Goal: Information Seeking & Learning: Learn about a topic

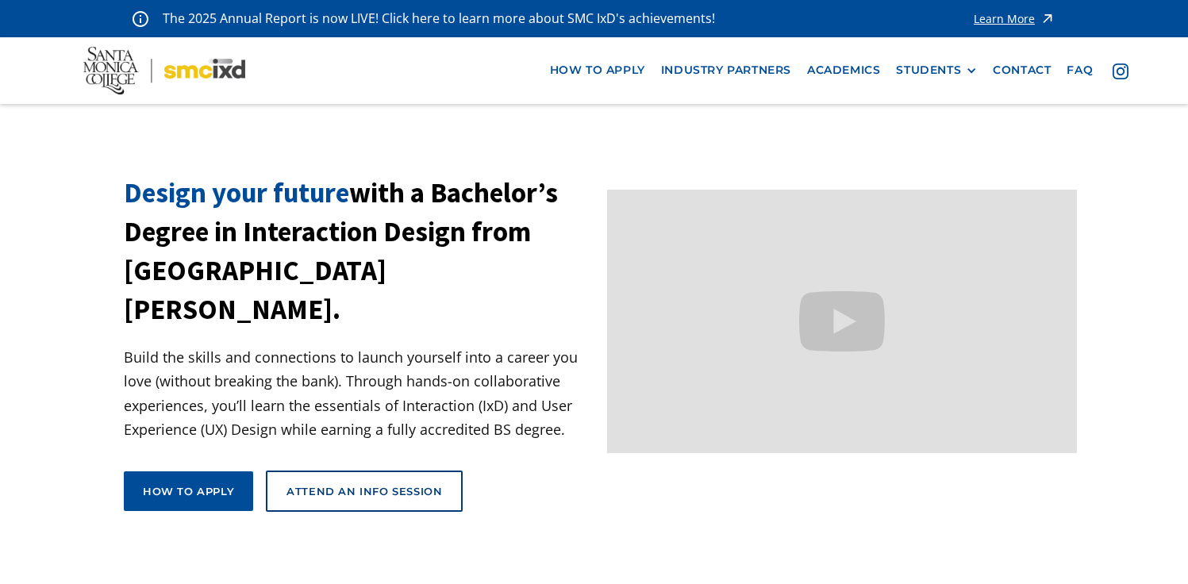
click at [937, 68] on div "STUDENTS" at bounding box center [928, 69] width 65 height 13
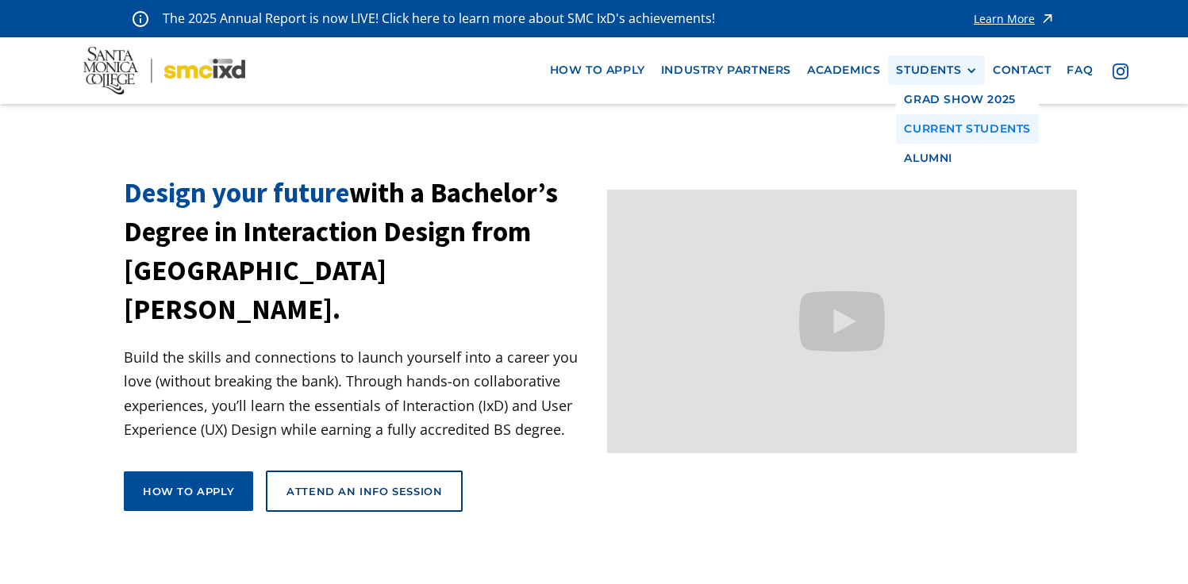
click at [948, 138] on link "Current Students" at bounding box center [967, 128] width 143 height 29
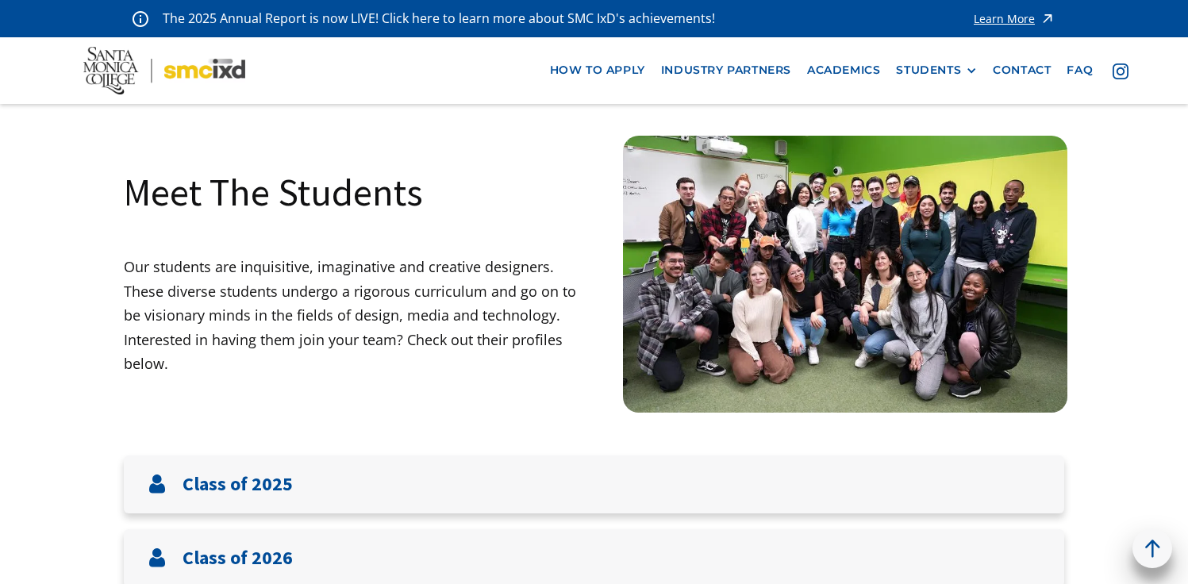
click at [1022, 17] on div "Learn More" at bounding box center [1004, 18] width 61 height 11
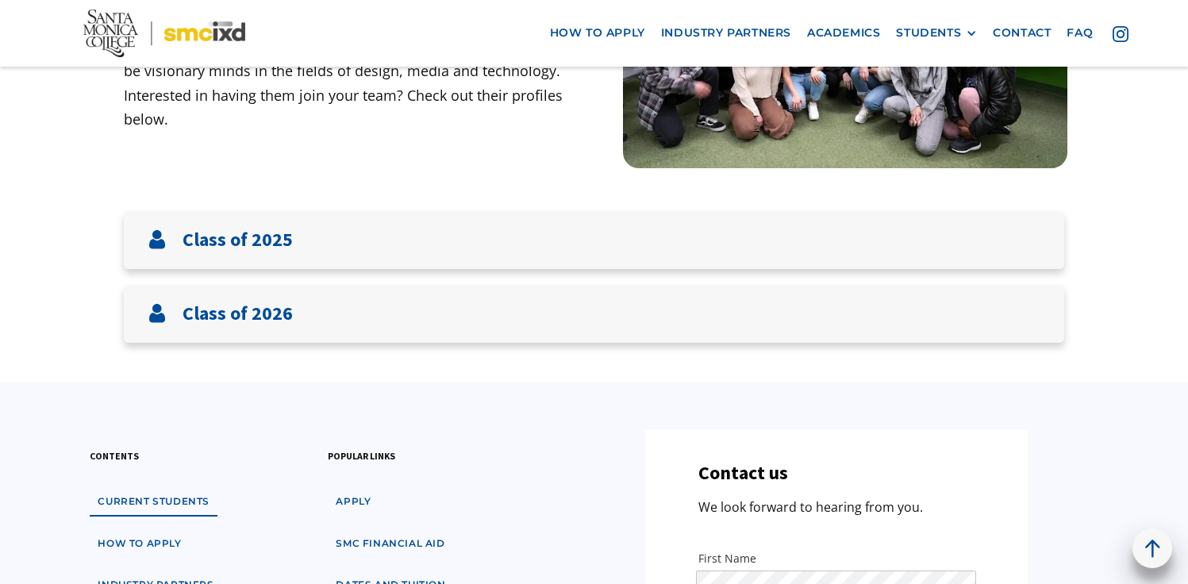
scroll to position [263, 0]
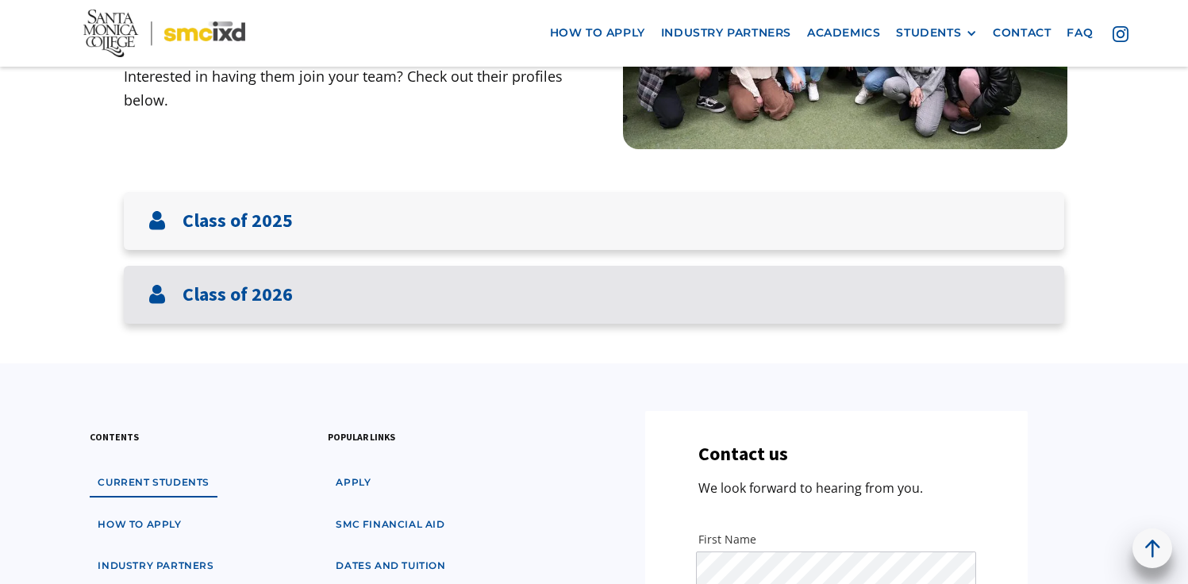
click at [830, 304] on div "Class of 2026" at bounding box center [594, 295] width 940 height 58
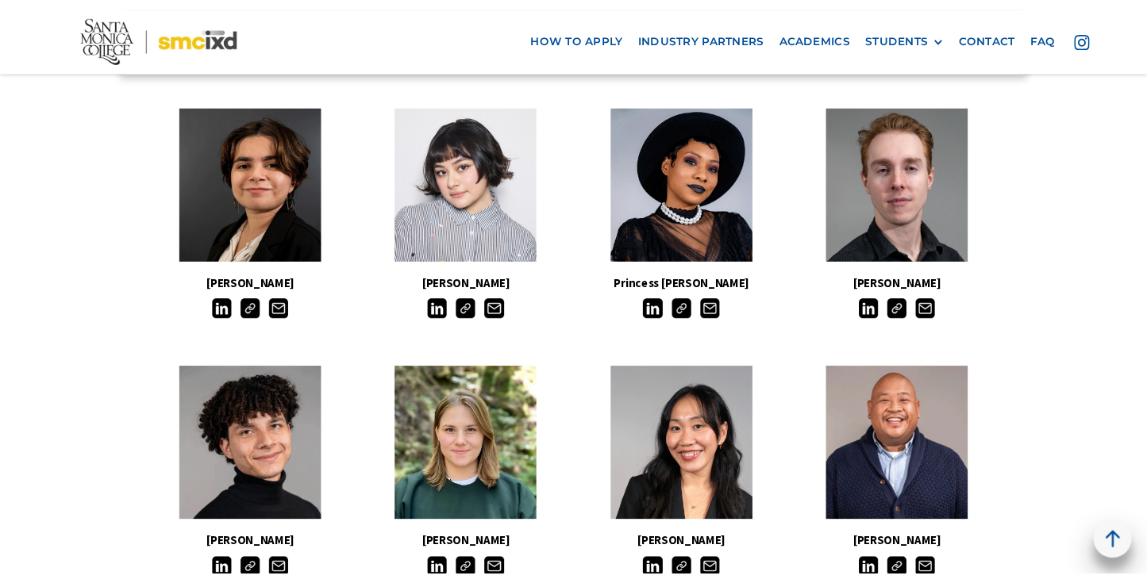
scroll to position [536, 0]
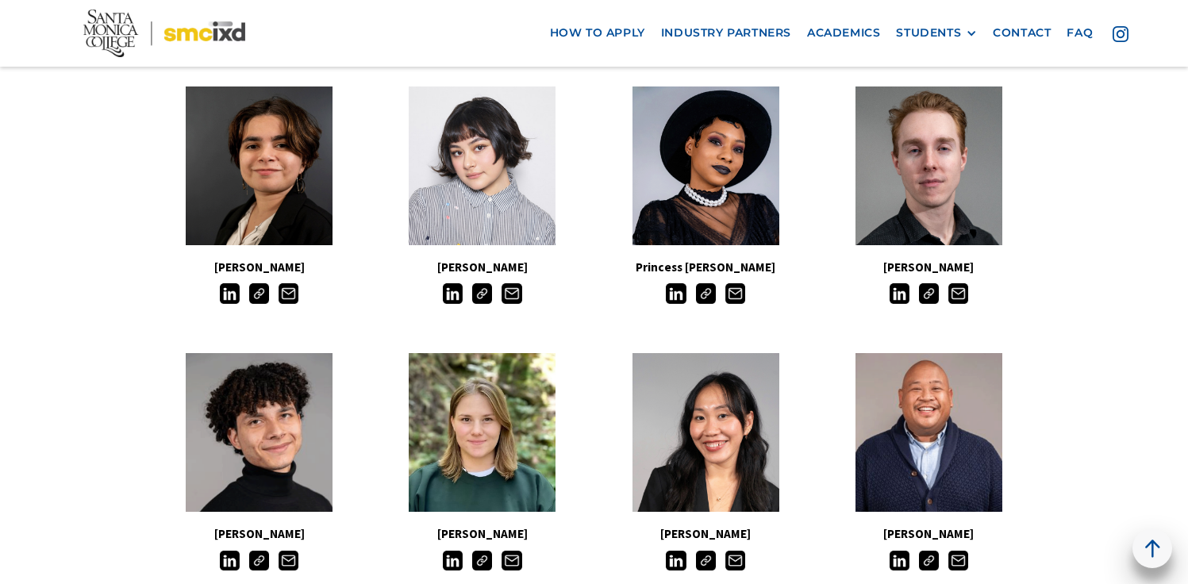
click at [702, 293] on img at bounding box center [706, 293] width 20 height 20
click at [479, 567] on img at bounding box center [482, 561] width 20 height 20
click at [269, 561] on div at bounding box center [259, 558] width 223 height 25
click at [263, 561] on img at bounding box center [259, 561] width 20 height 20
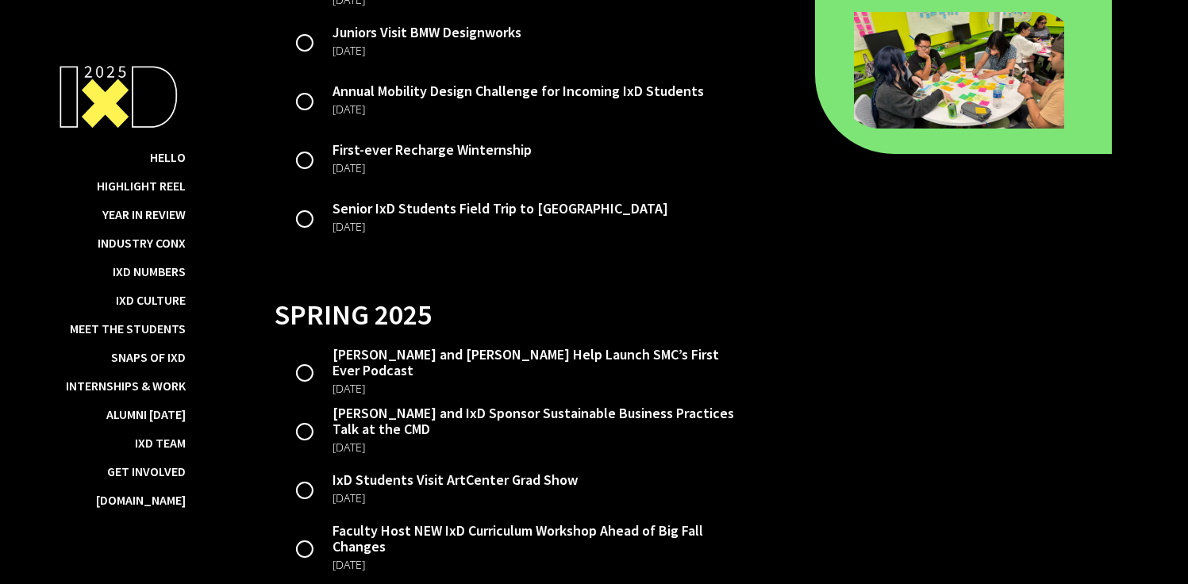
scroll to position [3041, 0]
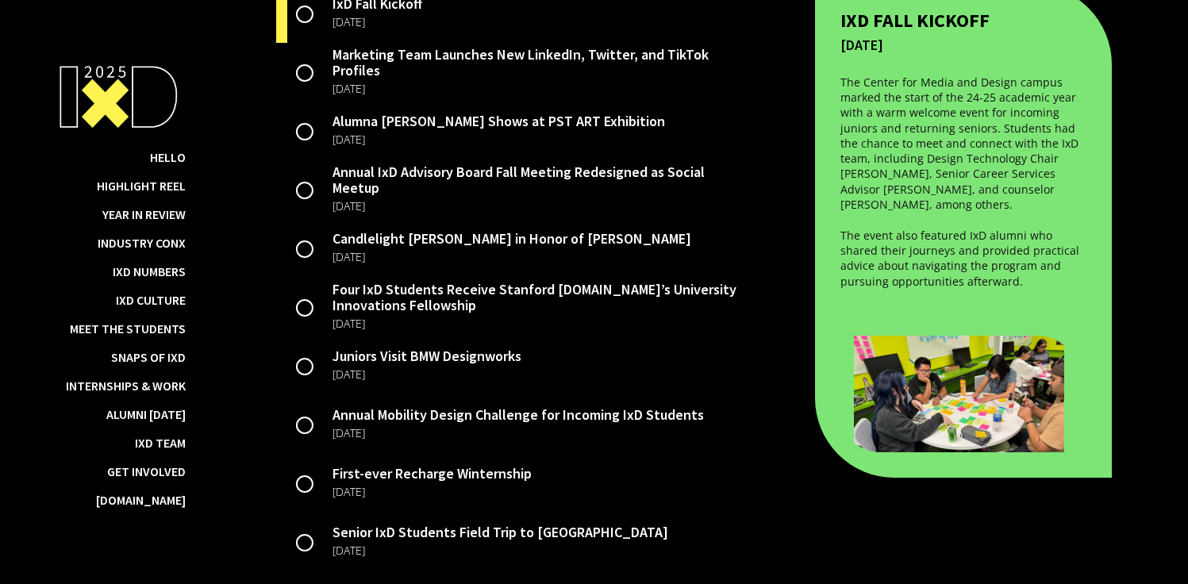
click at [419, 363] on div "Juniors Visit BMW Designworks" at bounding box center [427, 356] width 189 height 16
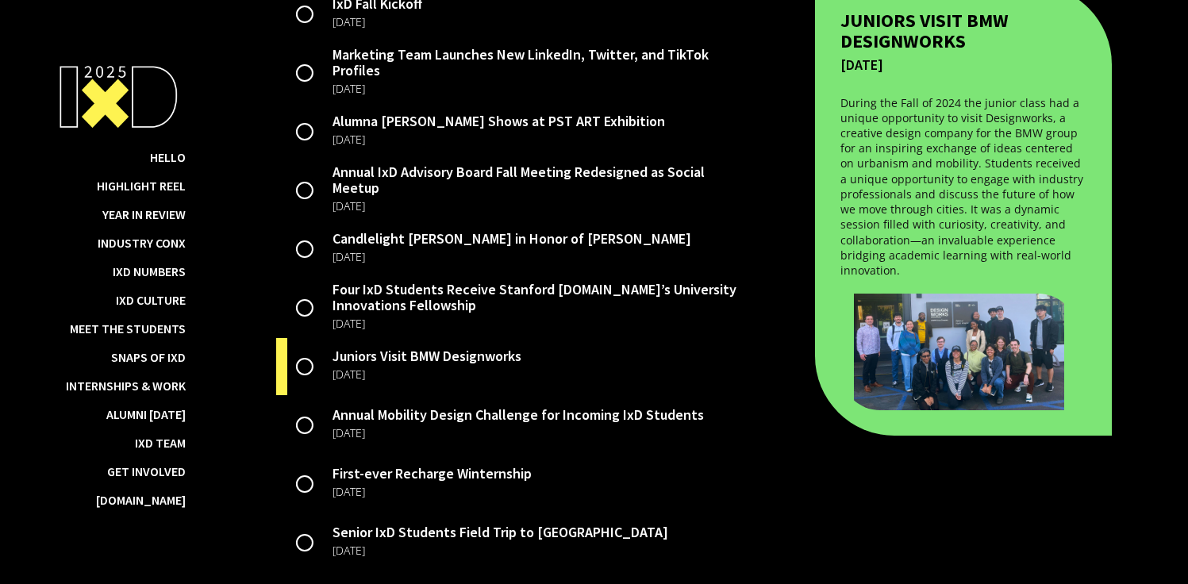
click at [960, 317] on img at bounding box center [958, 352] width 237 height 117
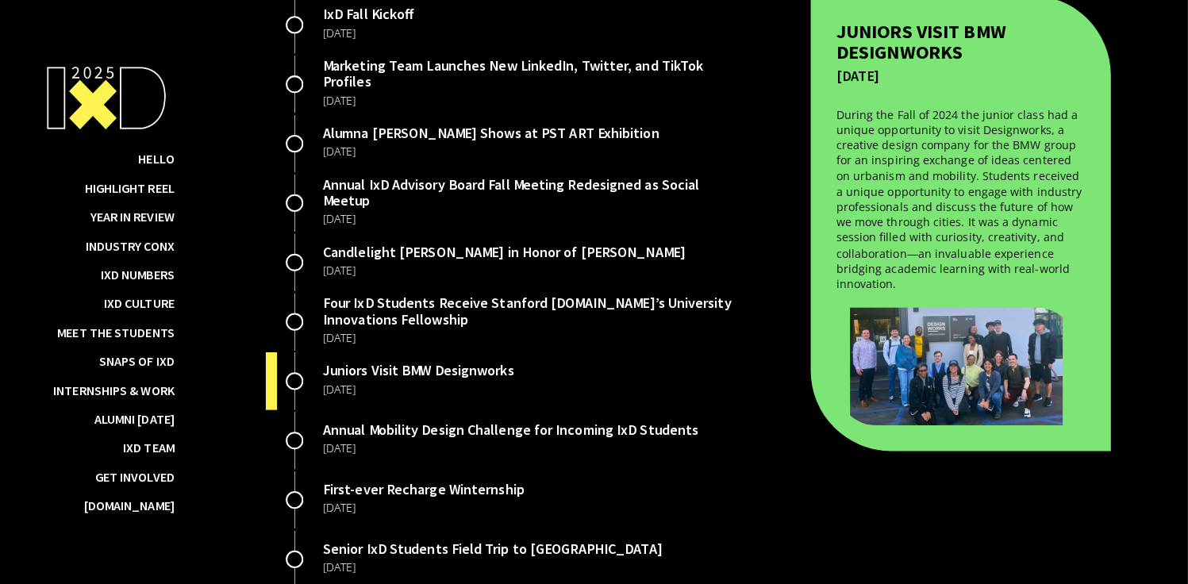
scroll to position [3026, 0]
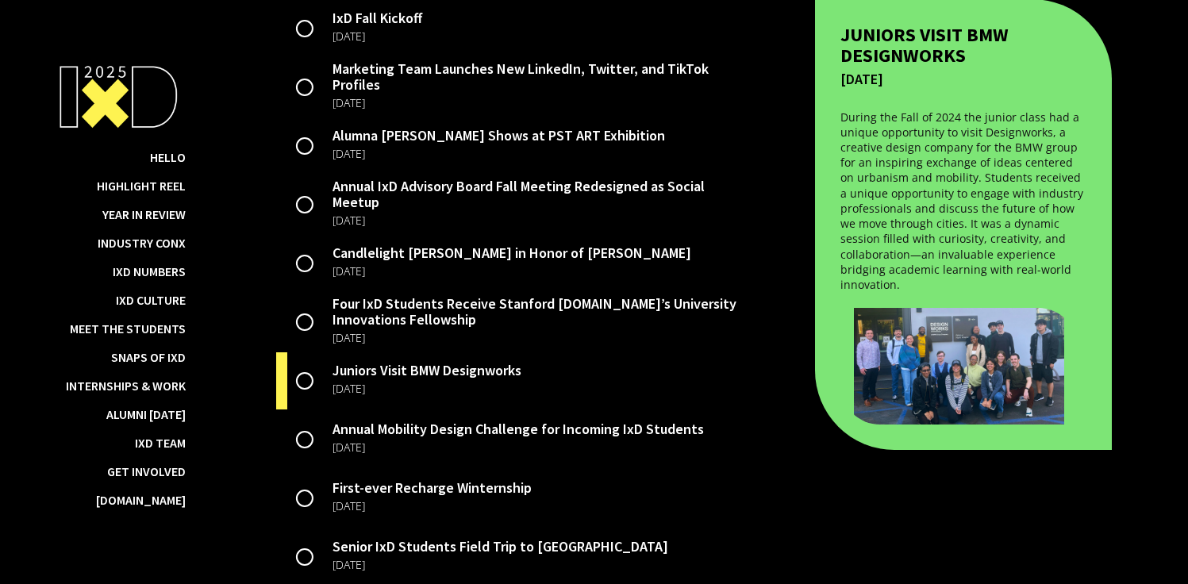
click at [498, 496] on div "First-ever Recharge Winternship" at bounding box center [432, 488] width 199 height 16
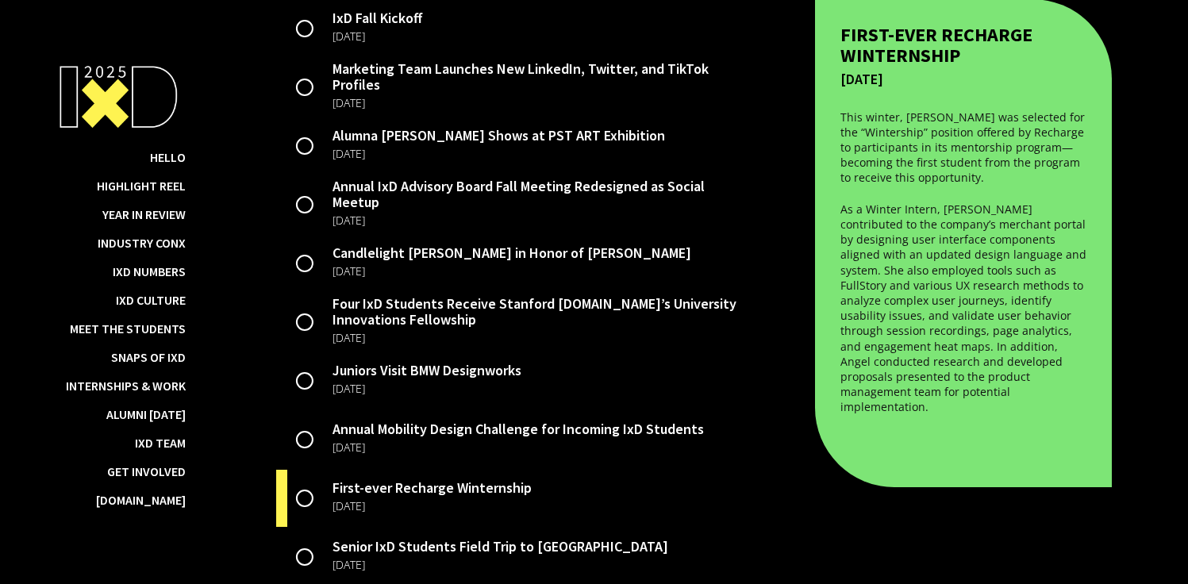
click at [487, 379] on div "Juniors Visit BMW Designworks" at bounding box center [427, 371] width 189 height 16
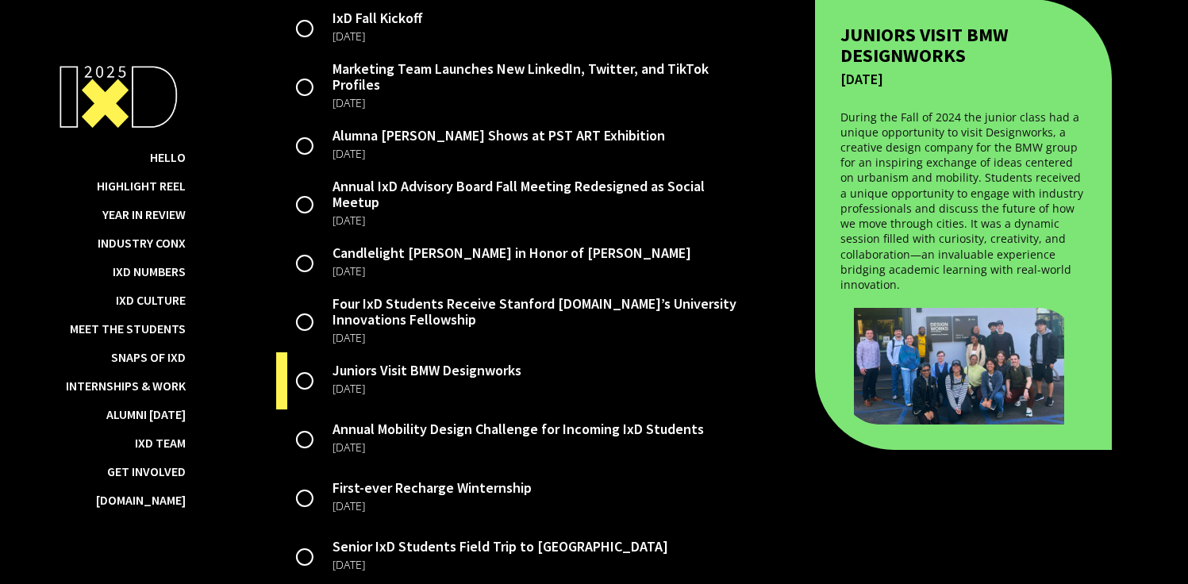
click at [474, 322] on div "Four IxD Students Receive Stanford d.school’s University Innovations Fellowship" at bounding box center [541, 312] width 417 height 32
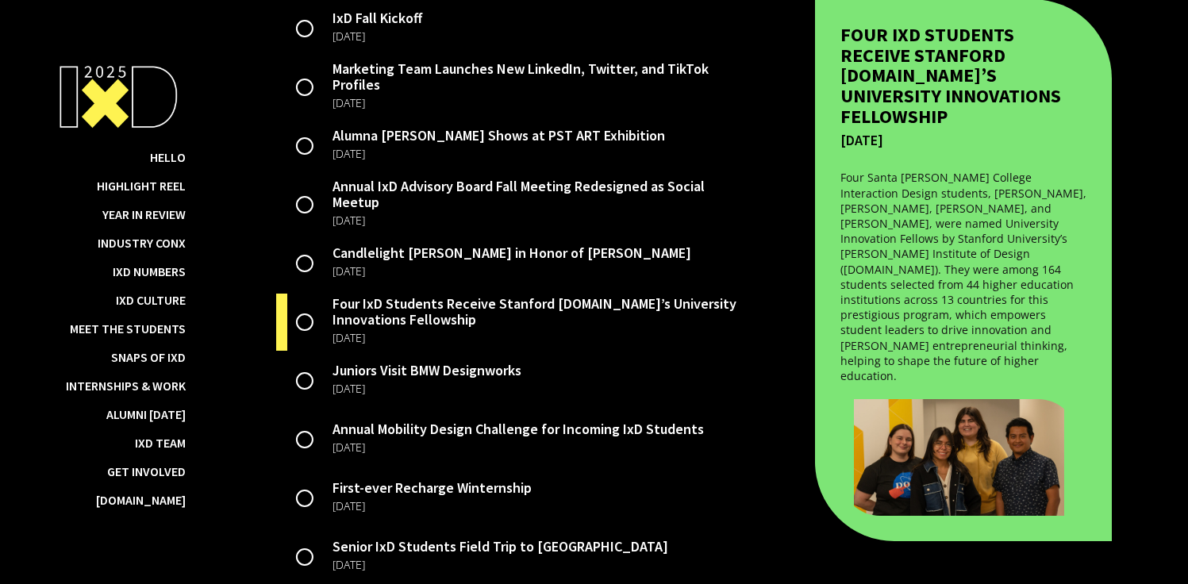
click at [587, 256] on div "Candlelight Vigil in Honor of Felicia Hudson October 2024" at bounding box center [512, 263] width 475 height 59
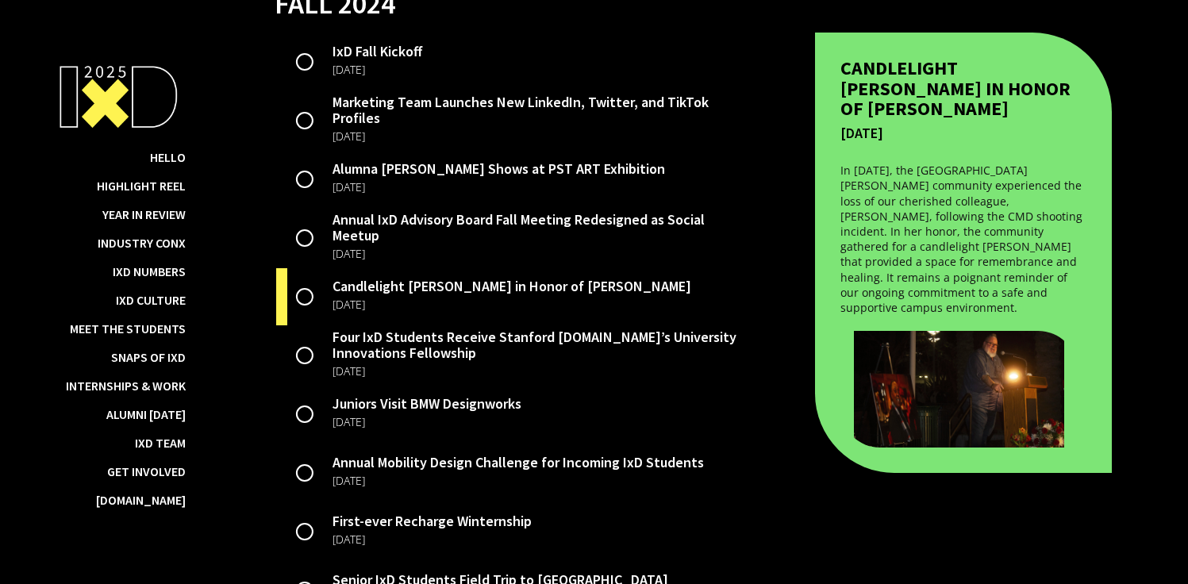
scroll to position [2971, 0]
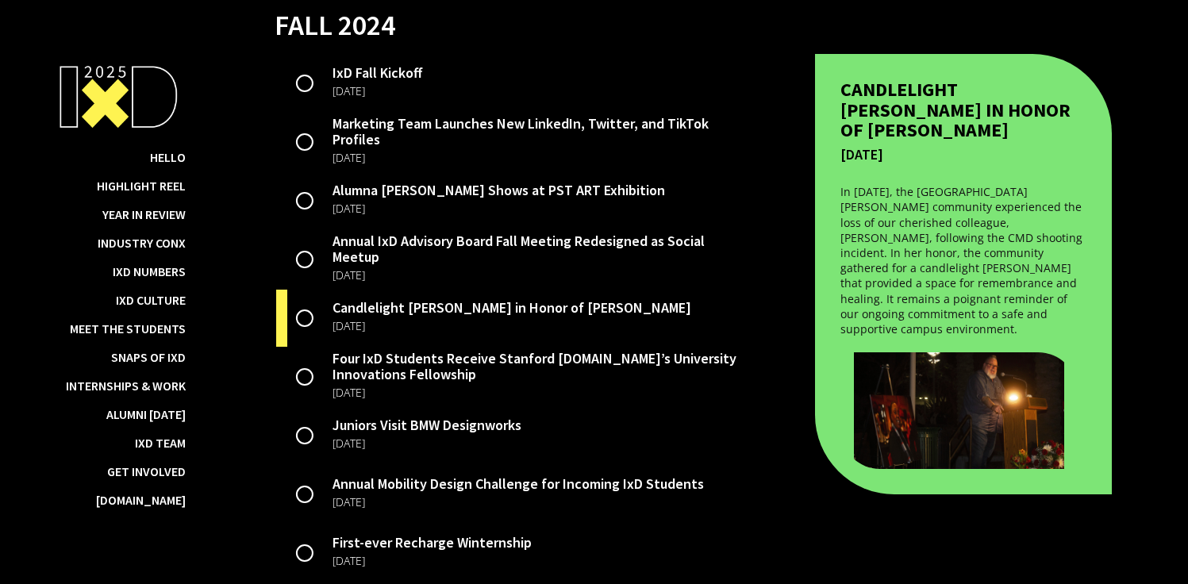
click at [450, 97] on div "IxD Fall Kickoff August 2024" at bounding box center [512, 83] width 475 height 59
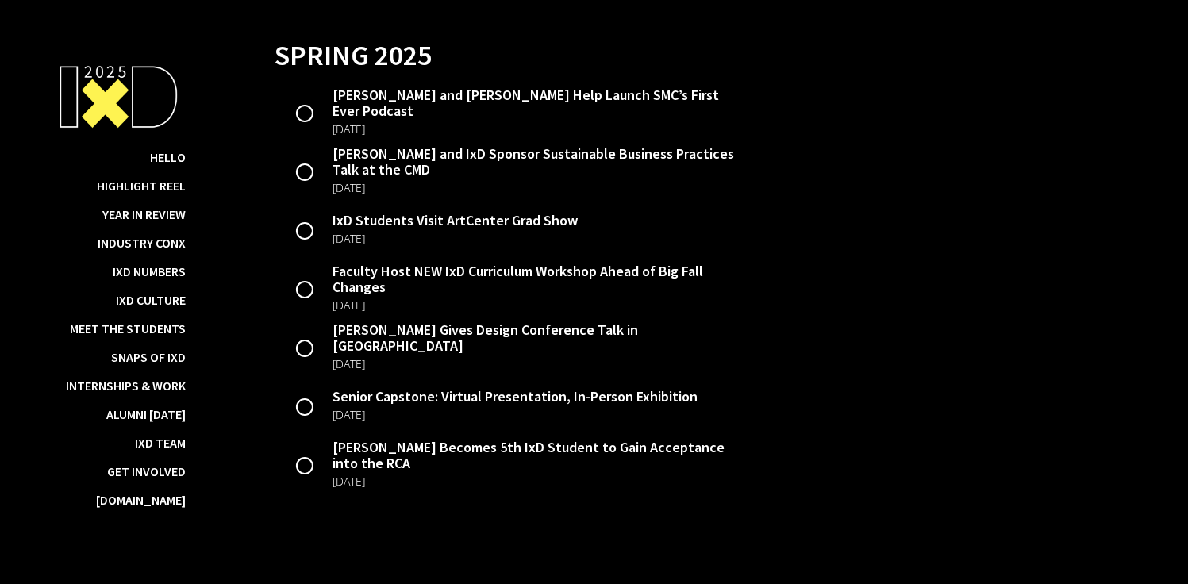
scroll to position [3656, 0]
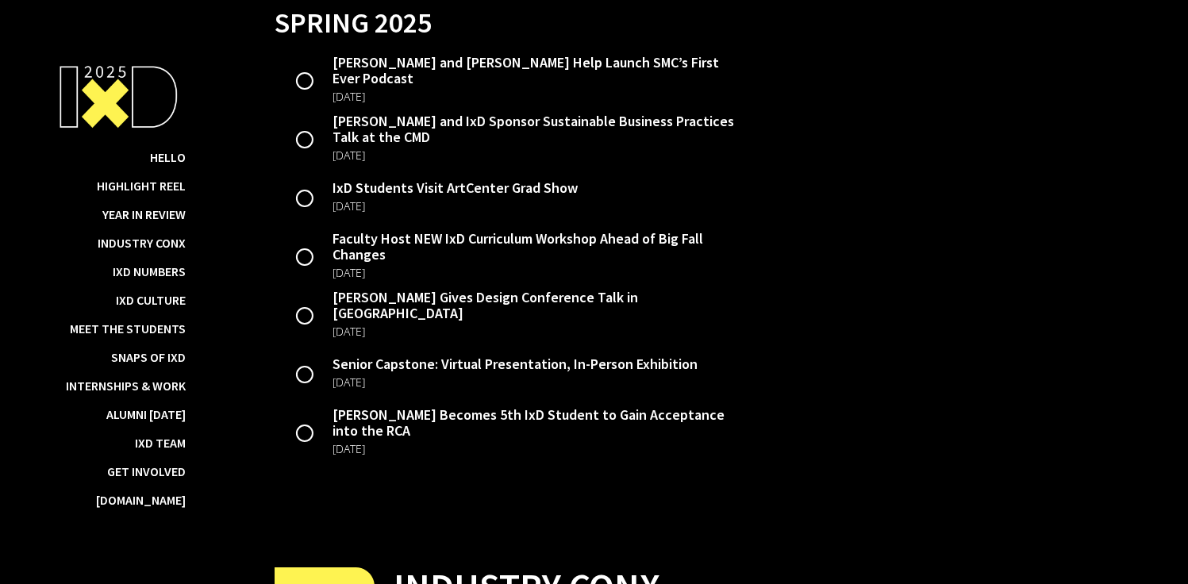
click at [694, 439] on div "Angel Tolentino Becomes 5th IxD Student to Gain Acceptance into the RCA" at bounding box center [541, 423] width 417 height 32
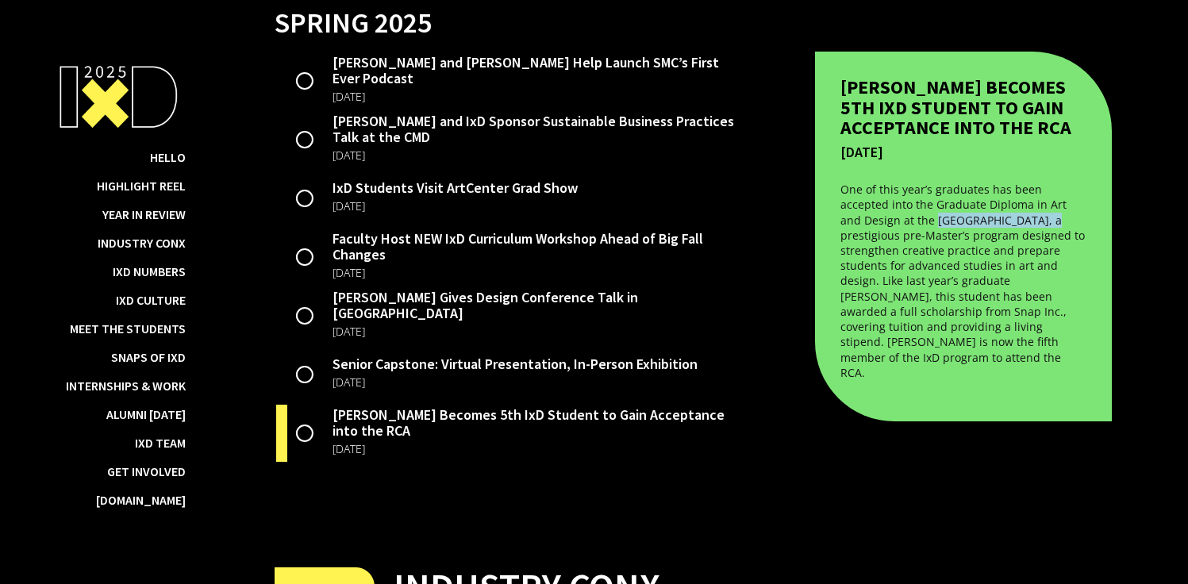
drag, startPoint x: 866, startPoint y: 234, endPoint x: 956, endPoint y: 234, distance: 90.5
click at [956, 234] on p "One of this year’s graduates has been accepted into the Graduate Diploma in Art…" at bounding box center [963, 281] width 246 height 198
copy p "Royal College of Art"
